Goal: Transaction & Acquisition: Obtain resource

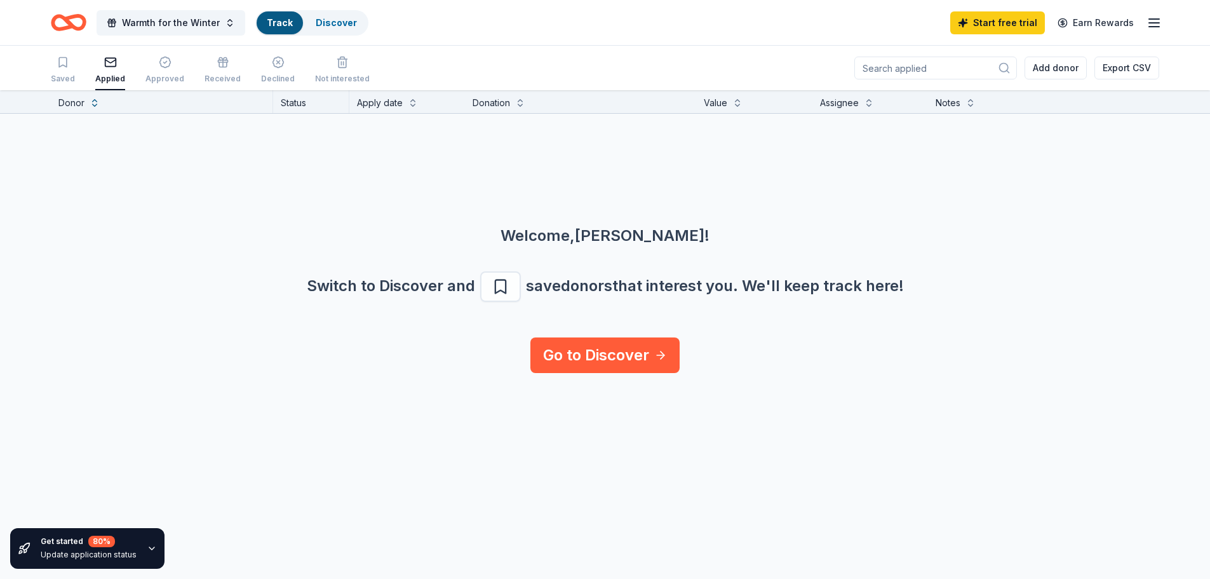
click at [68, 24] on icon "Home" at bounding box center [75, 22] width 20 height 13
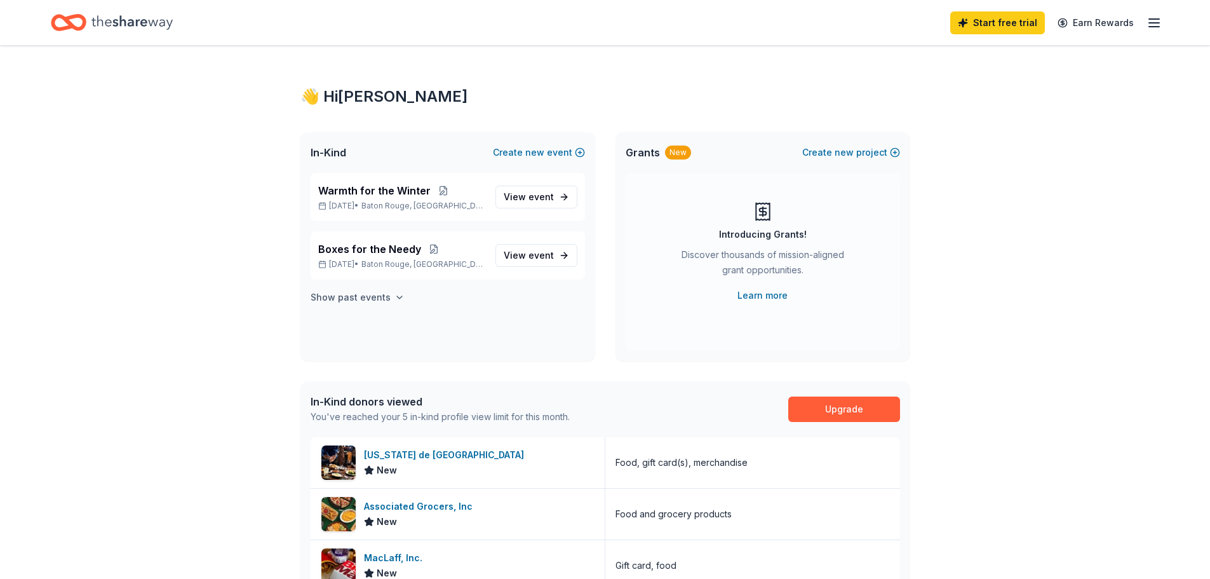
click at [394, 298] on icon "button" at bounding box center [399, 297] width 10 height 10
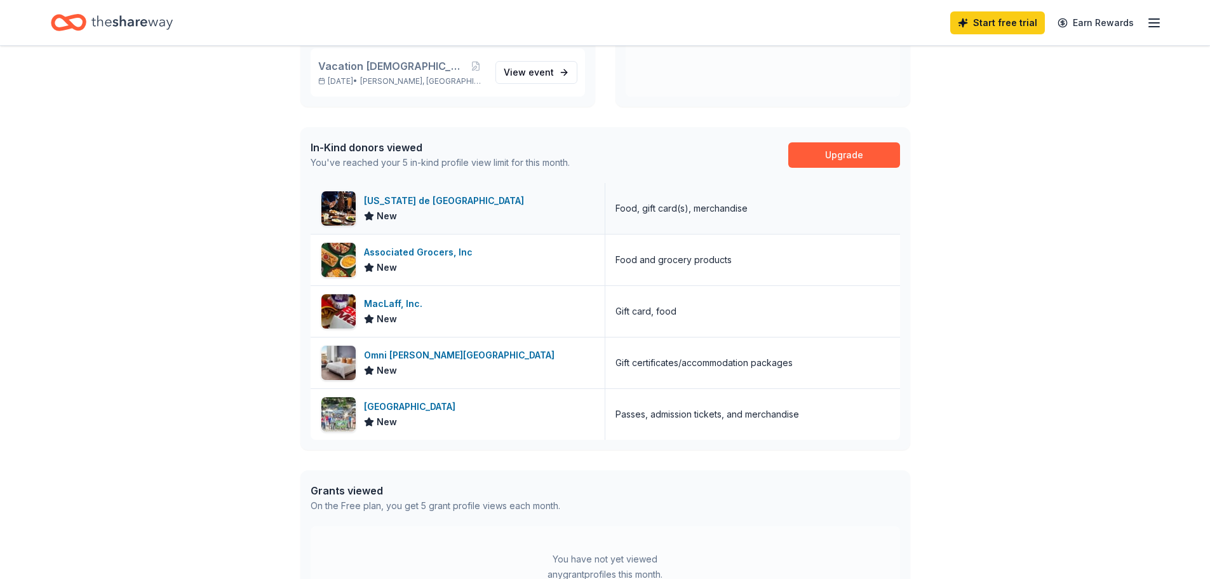
scroll to position [318, 0]
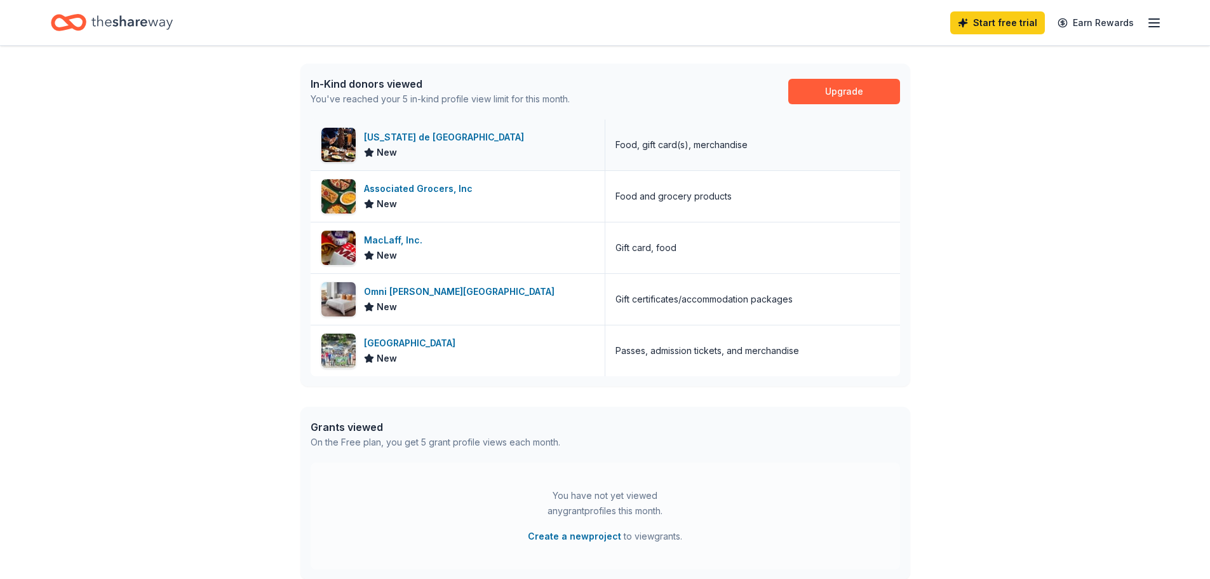
click at [403, 140] on div "[US_STATE] de [GEOGRAPHIC_DATA]" at bounding box center [446, 137] width 165 height 15
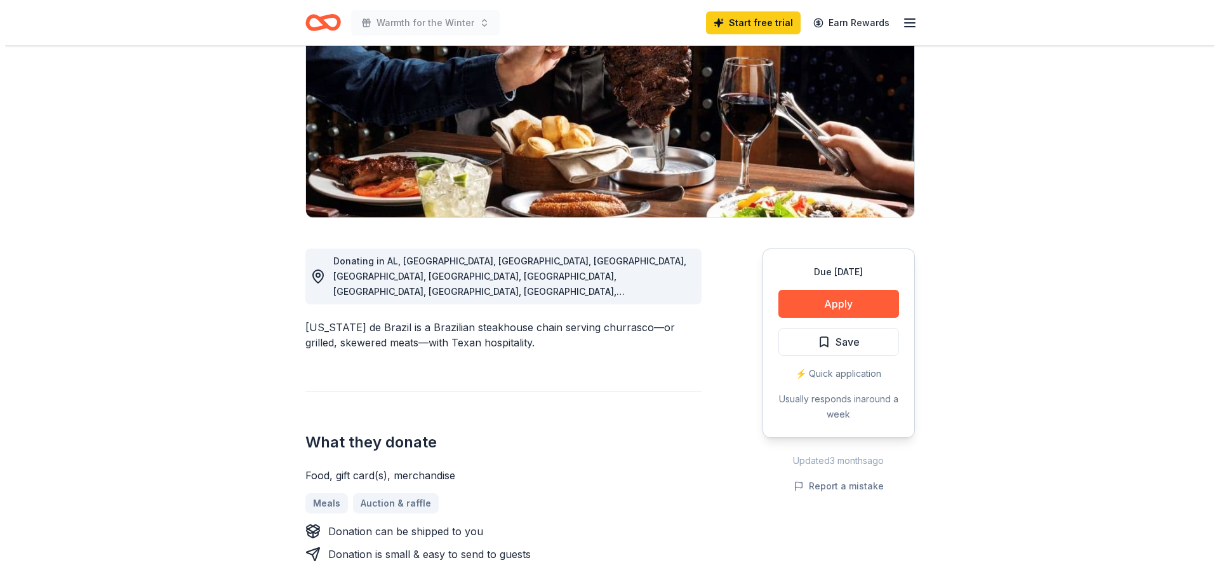
scroll to position [191, 0]
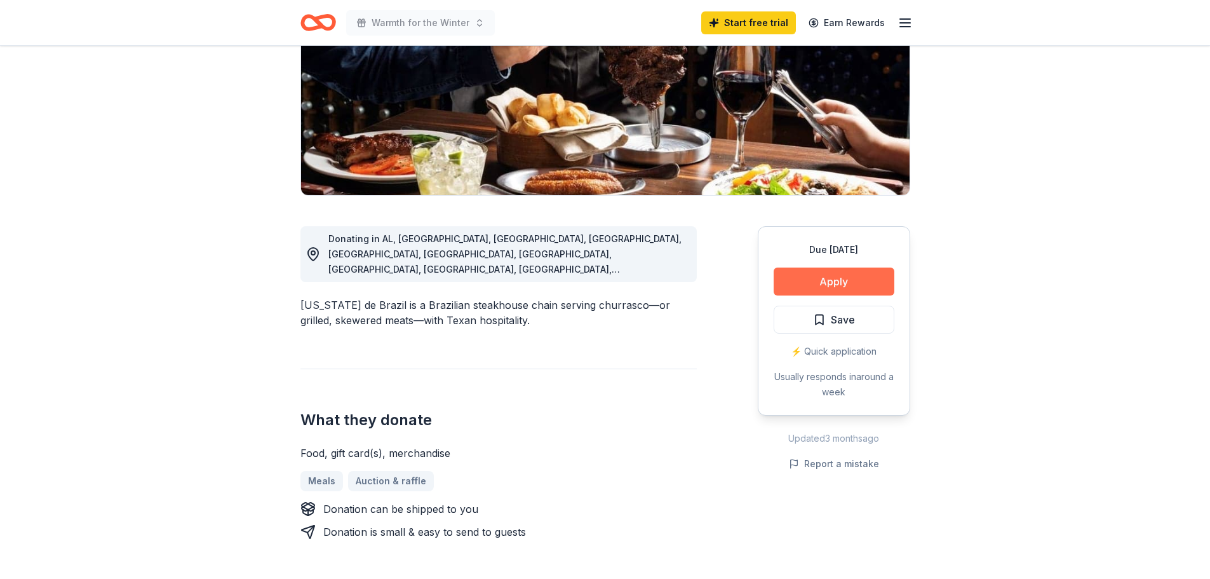
click at [832, 283] on button "Apply" at bounding box center [834, 281] width 121 height 28
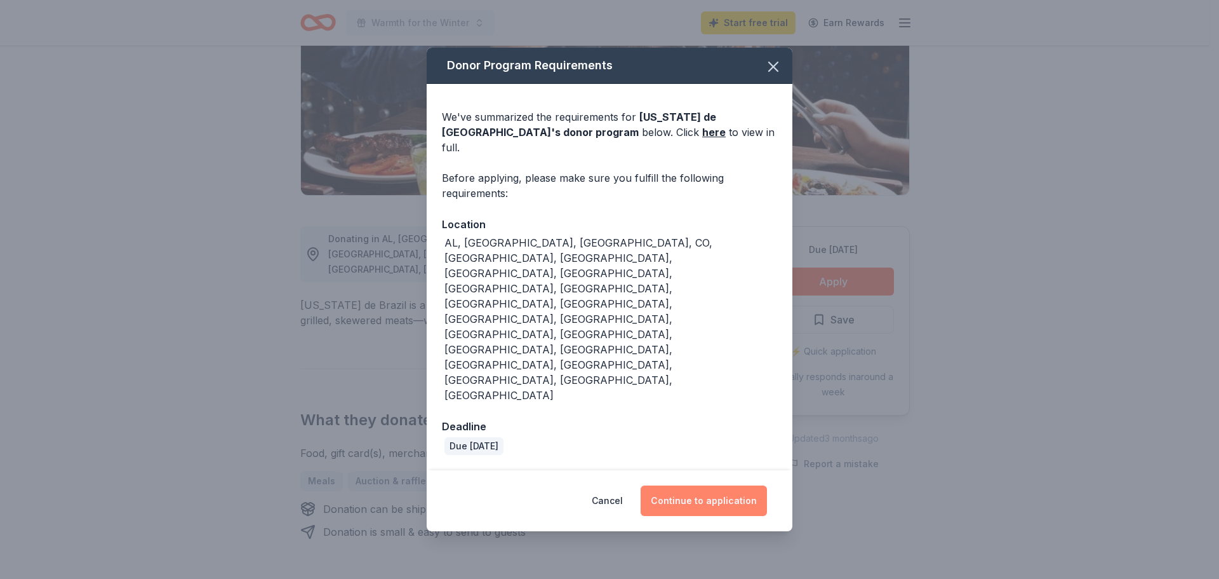
click at [681, 485] on button "Continue to application" at bounding box center [704, 500] width 126 height 30
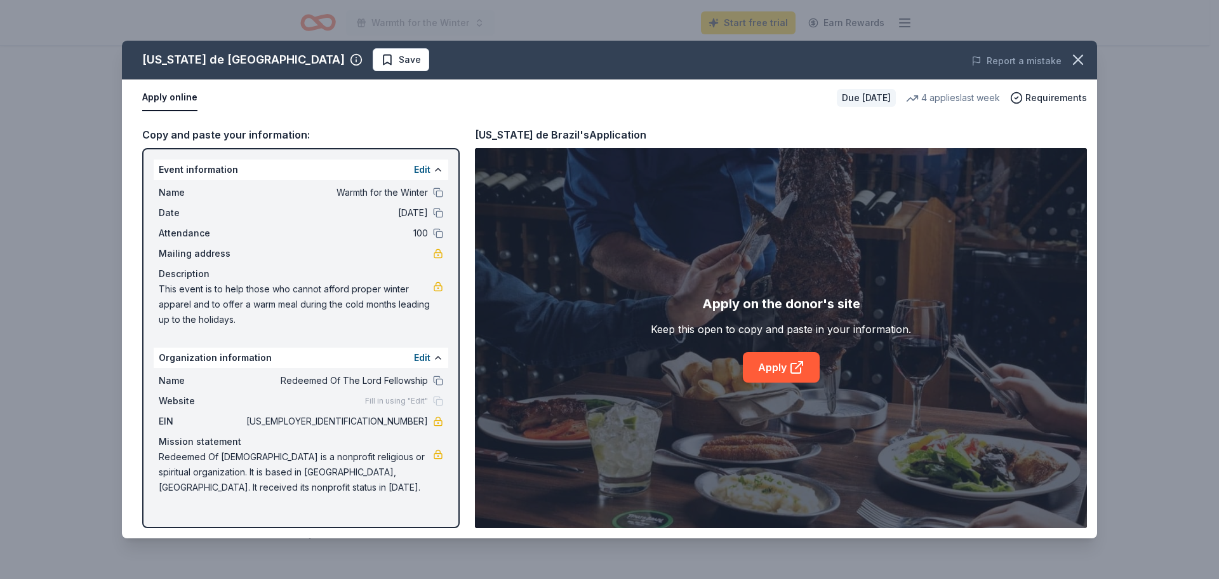
click at [171, 281] on div "Description" at bounding box center [301, 273] width 285 height 15
